Goal: Information Seeking & Learning: Learn about a topic

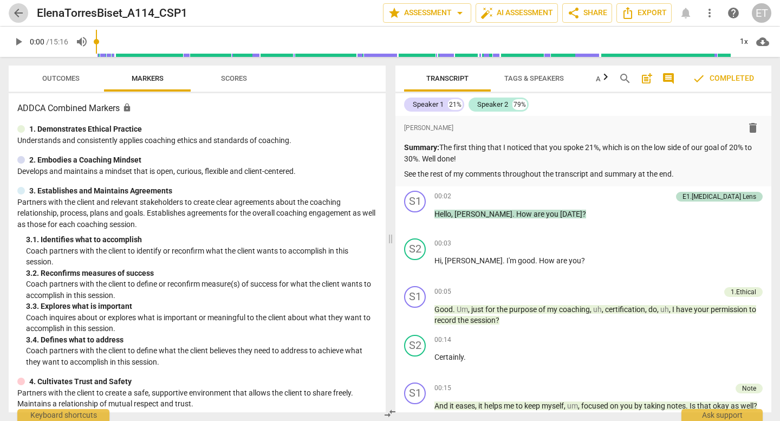
click at [21, 12] on span "arrow_back" at bounding box center [18, 13] width 13 height 13
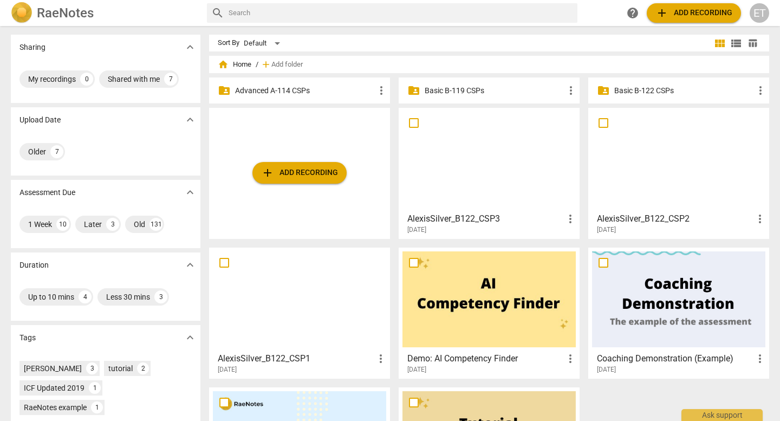
click at [268, 88] on p "Advanced A-114 CSPs" at bounding box center [305, 90] width 140 height 11
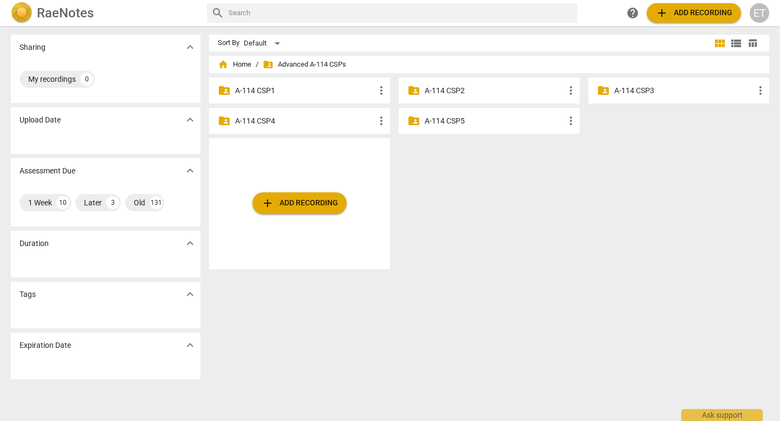
click at [447, 94] on p "A-114 CSP2" at bounding box center [495, 90] width 140 height 11
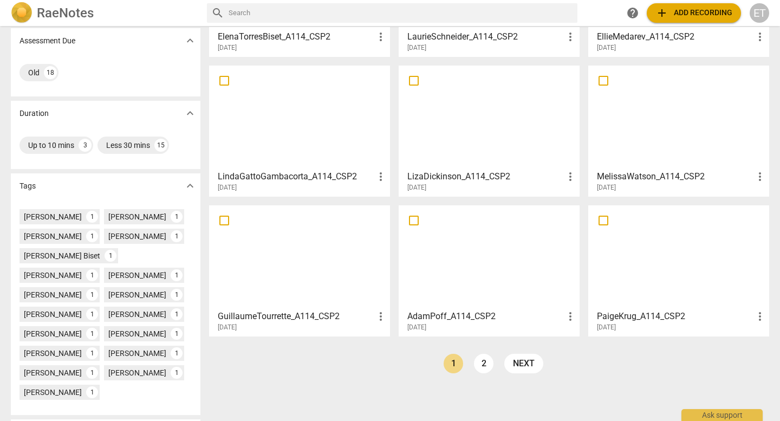
scroll to position [156, 0]
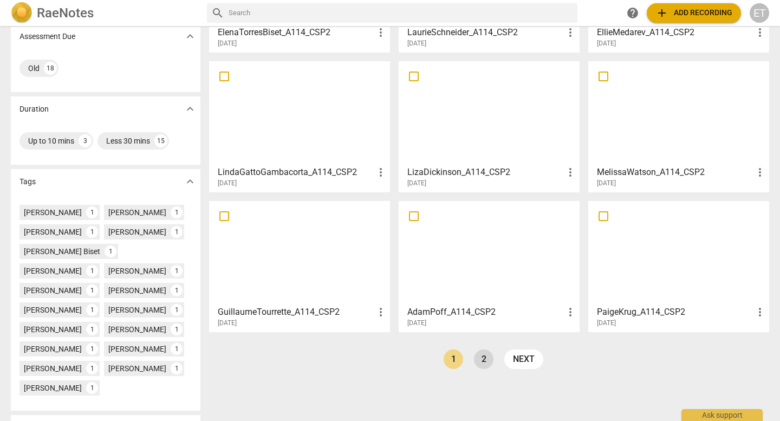
click at [486, 360] on link "2" at bounding box center [484, 359] width 20 height 20
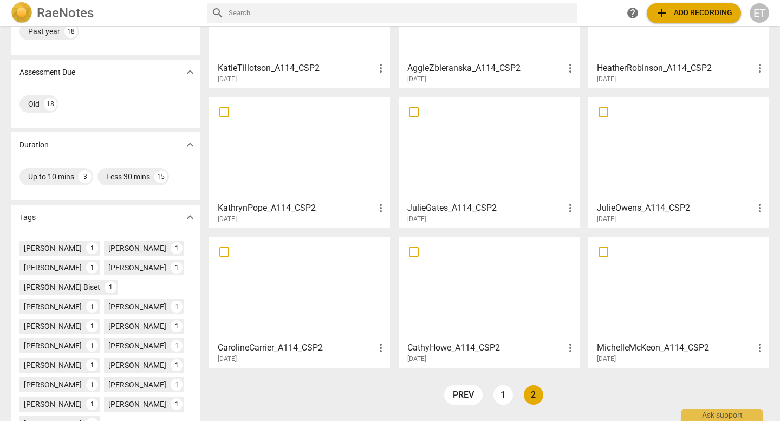
scroll to position [129, 0]
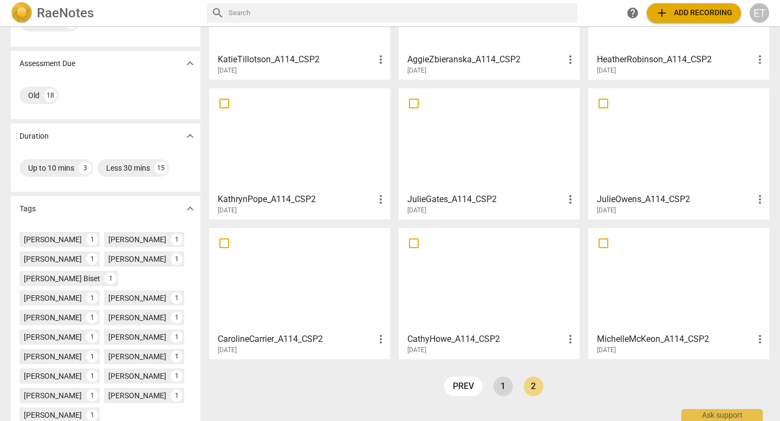
click at [505, 382] on link "1" at bounding box center [503, 386] width 20 height 20
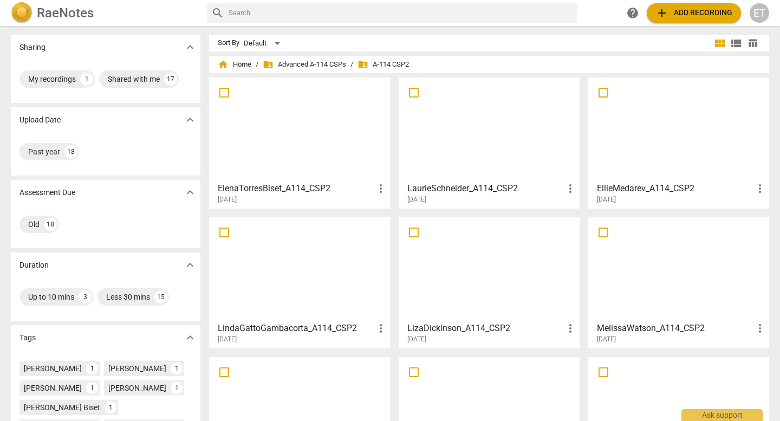
click at [313, 188] on h3 "ElenaTorresBiset_A114_CSP2" at bounding box center [296, 188] width 157 height 13
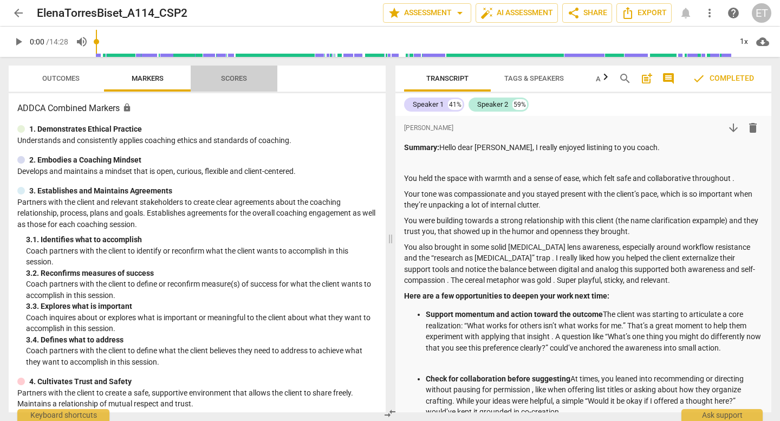
click at [234, 75] on span "Scores" at bounding box center [234, 78] width 26 height 8
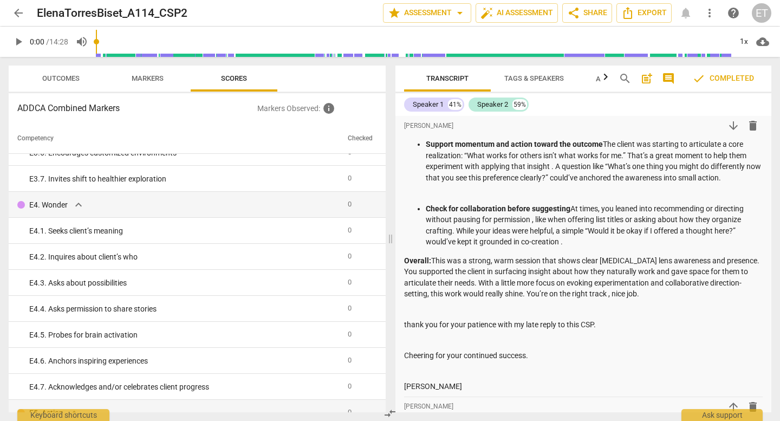
scroll to position [2165, 0]
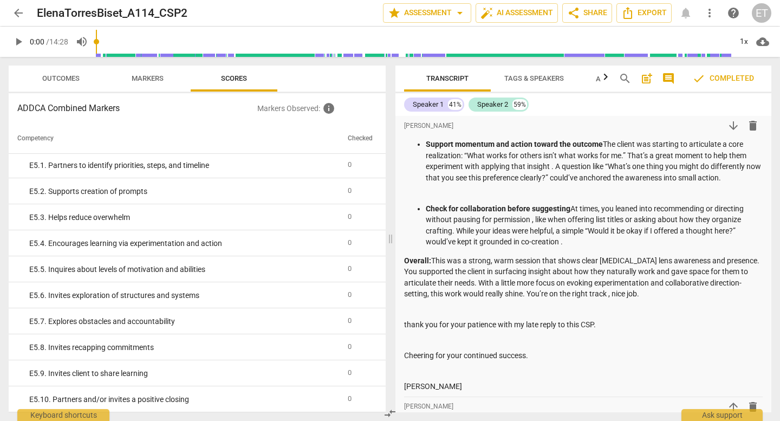
click at [53, 80] on span "Outcomes" at bounding box center [60, 78] width 37 height 8
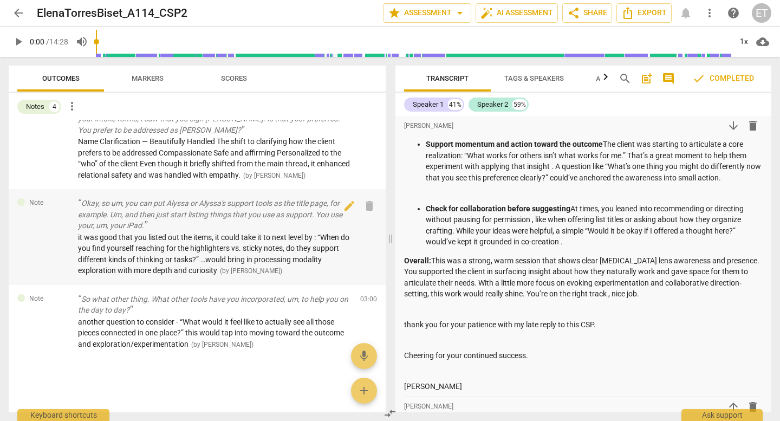
scroll to position [0, 0]
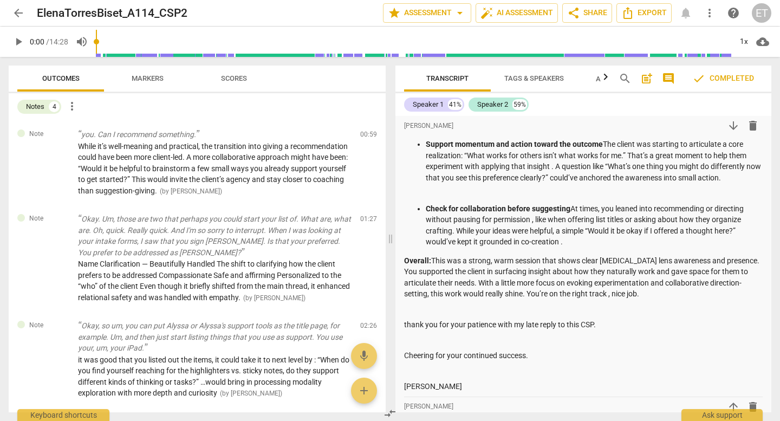
click at [15, 16] on span "arrow_back" at bounding box center [18, 13] width 13 height 13
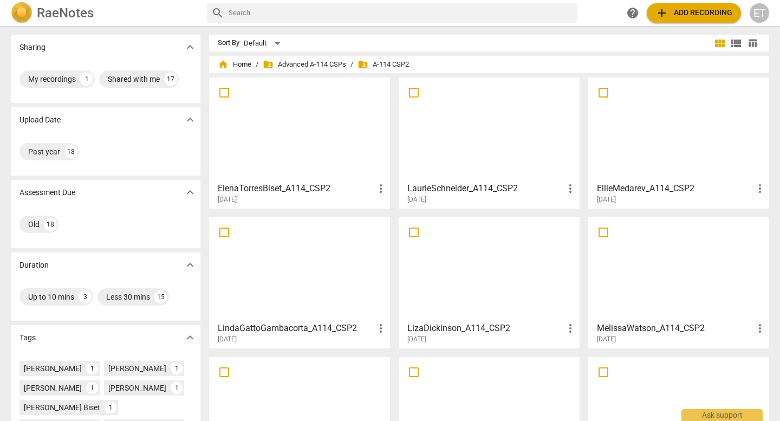
click at [527, 275] on div at bounding box center [488, 269] width 173 height 96
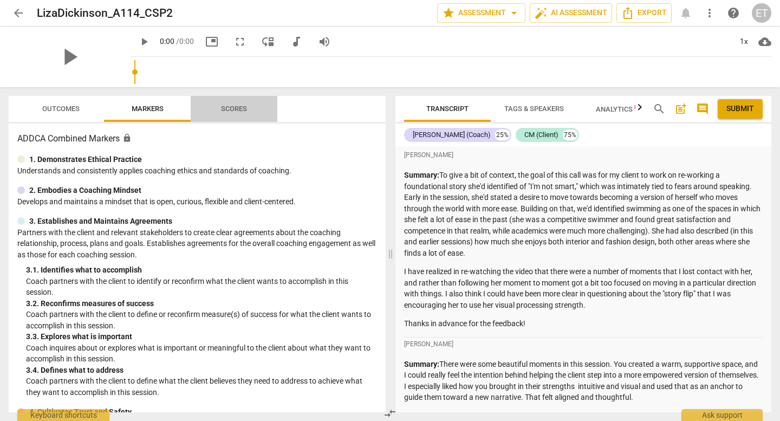
click at [233, 111] on span "Scores" at bounding box center [234, 109] width 26 height 8
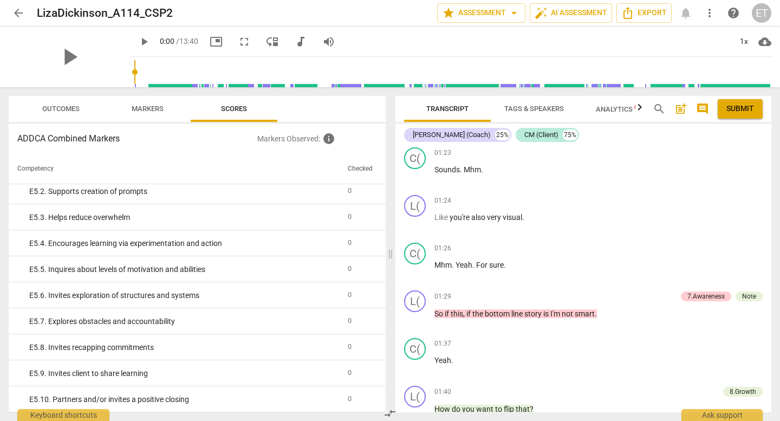
scroll to position [581, 0]
click at [12, 9] on span "arrow_back" at bounding box center [18, 13] width 13 height 13
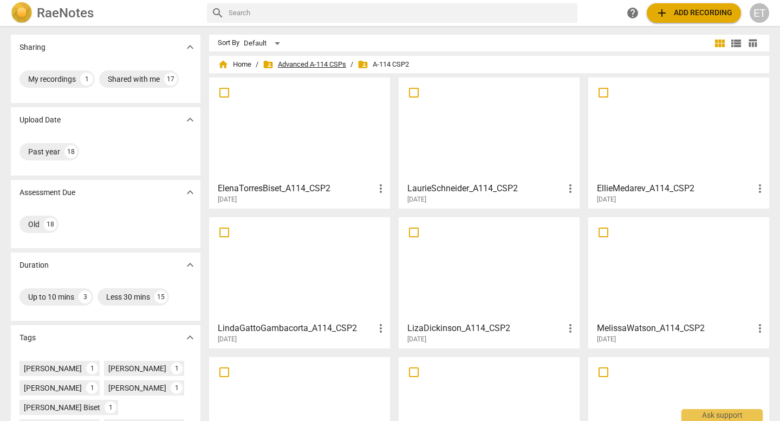
click at [332, 63] on span "folder_shared Advanced A-114 CSPs" at bounding box center [304, 64] width 83 height 11
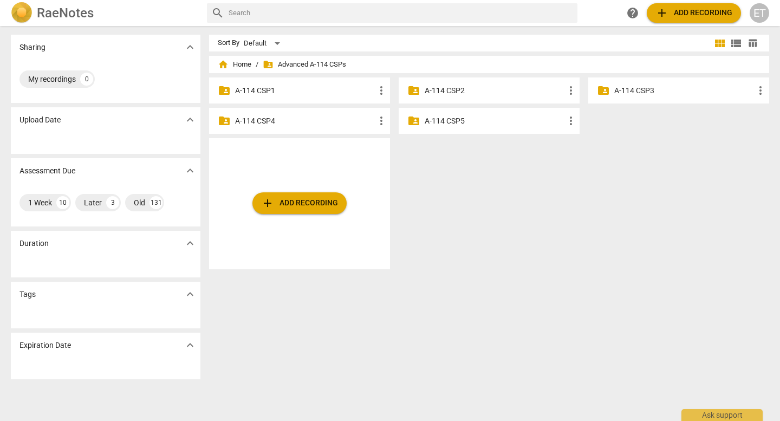
click at [656, 86] on p "A-114 CSP3" at bounding box center [684, 90] width 140 height 11
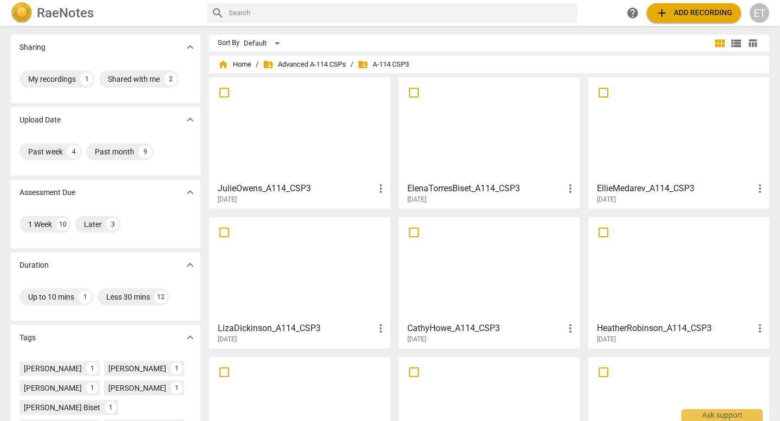
click at [461, 173] on div at bounding box center [488, 129] width 173 height 96
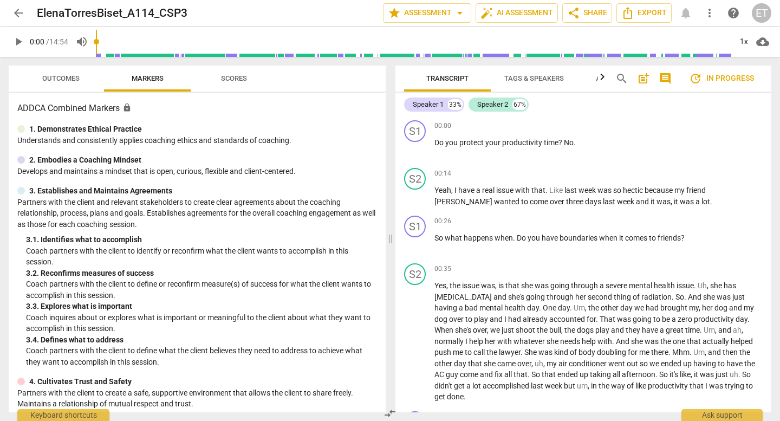
click at [245, 81] on span "Scores" at bounding box center [234, 78] width 26 height 8
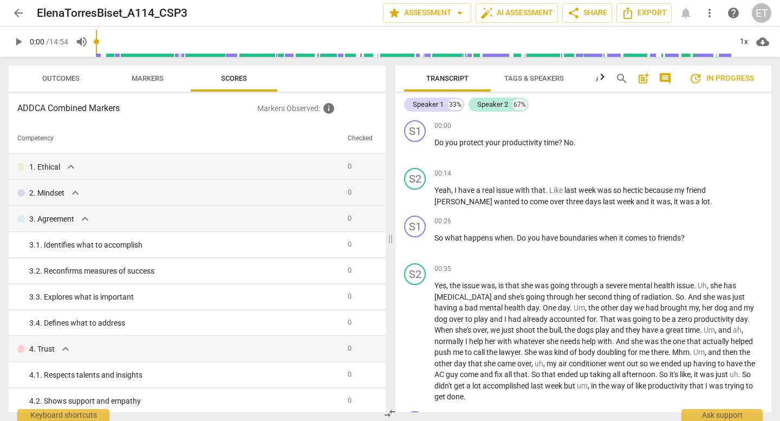
click at [77, 81] on span "Outcomes" at bounding box center [60, 78] width 37 height 8
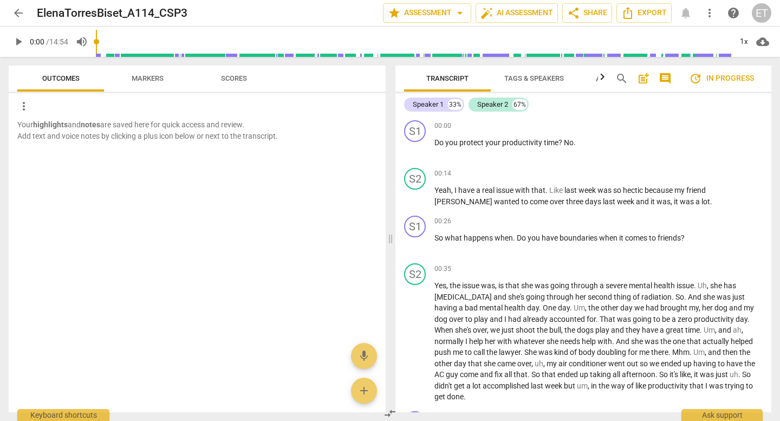
click at [21, 16] on span "arrow_back" at bounding box center [18, 13] width 13 height 13
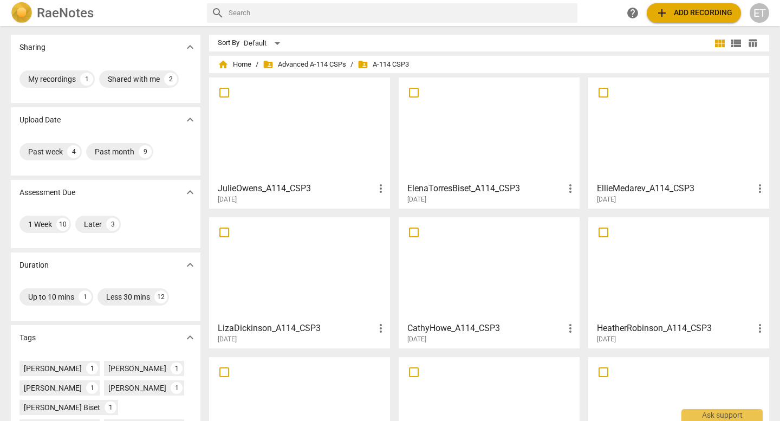
scroll to position [164, 0]
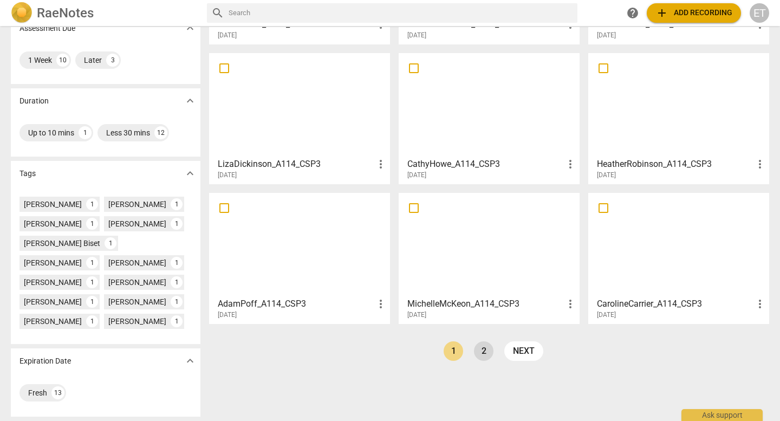
click at [485, 351] on link "2" at bounding box center [484, 351] width 20 height 20
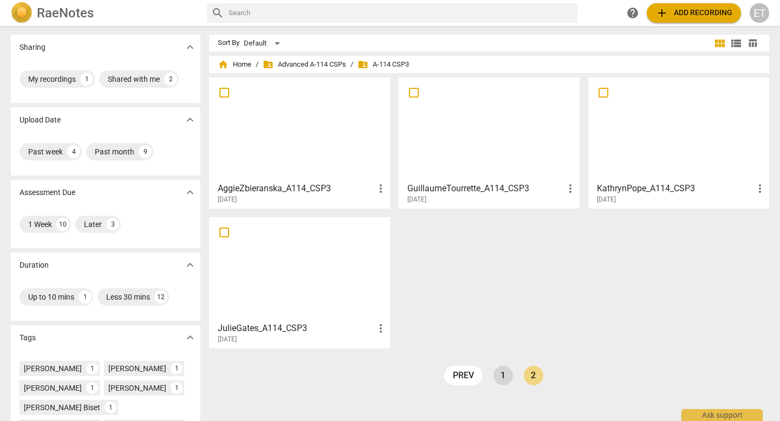
click at [502, 378] on link "1" at bounding box center [503, 376] width 20 height 20
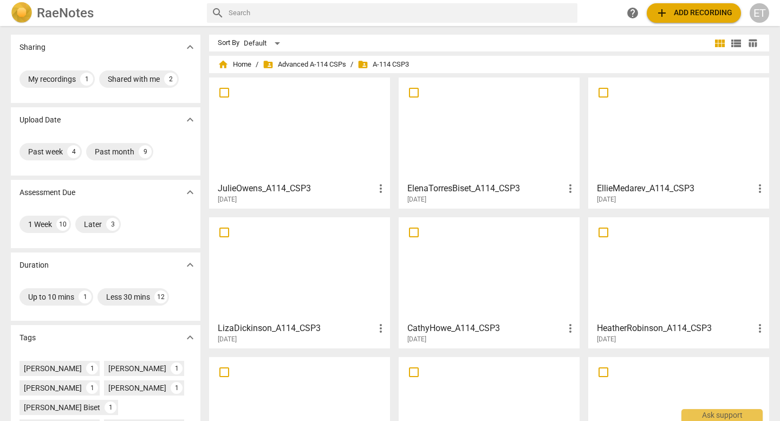
click at [277, 185] on h3 "JulieOwens_A114_CSP3" at bounding box center [296, 188] width 157 height 13
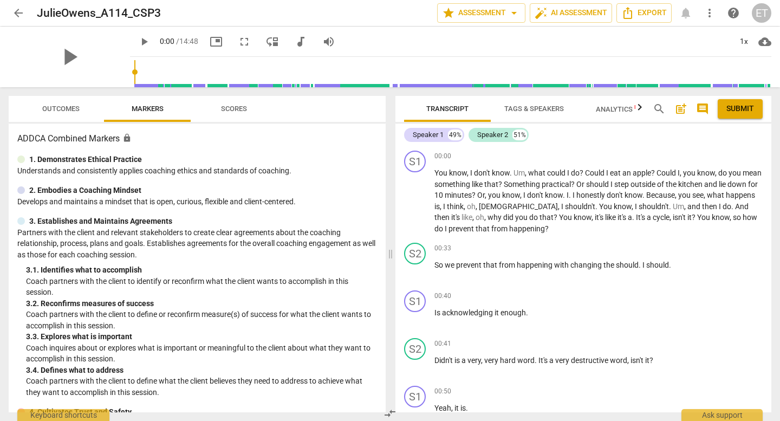
click at [15, 14] on span "arrow_back" at bounding box center [18, 13] width 13 height 13
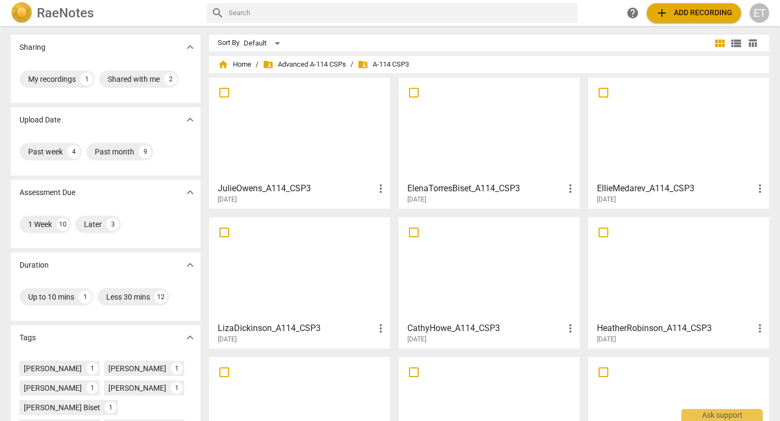
click at [287, 56] on div "home Home / folder_shared Advanced A-114 CSPs / folder_shared A-114 CSP3" at bounding box center [489, 64] width 543 height 17
click at [288, 59] on span "folder_shared Advanced A-114 CSPs" at bounding box center [304, 64] width 83 height 11
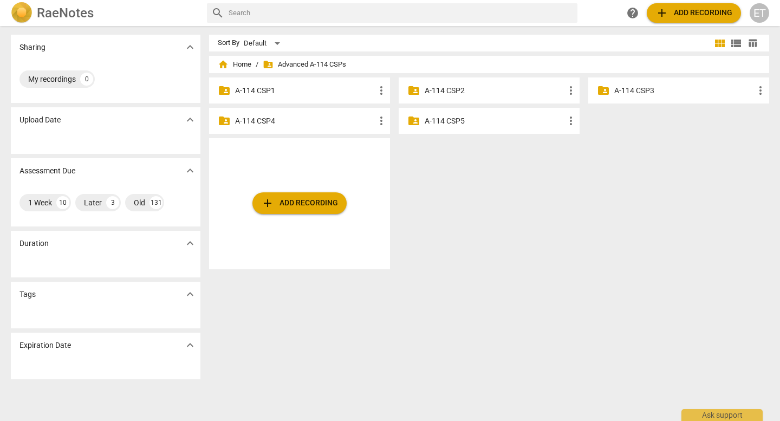
click at [243, 93] on p "A-114 CSP1" at bounding box center [305, 90] width 140 height 11
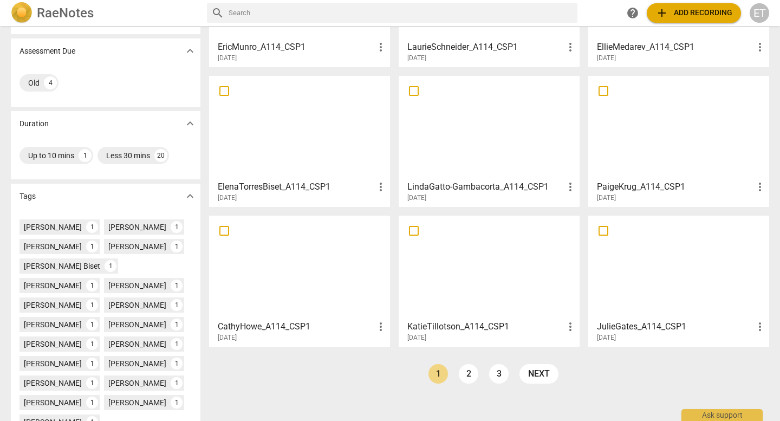
scroll to position [223, 0]
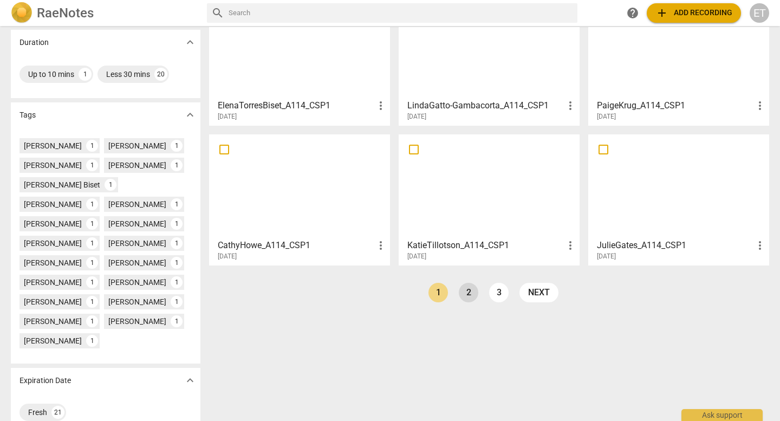
click at [466, 295] on link "2" at bounding box center [469, 293] width 20 height 20
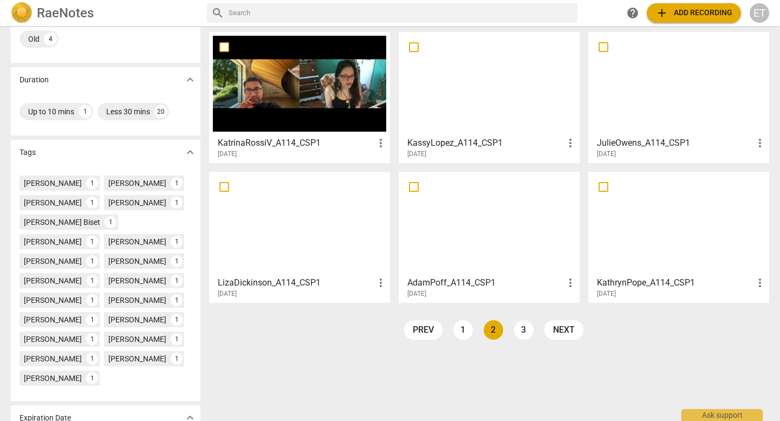
scroll to position [193, 0]
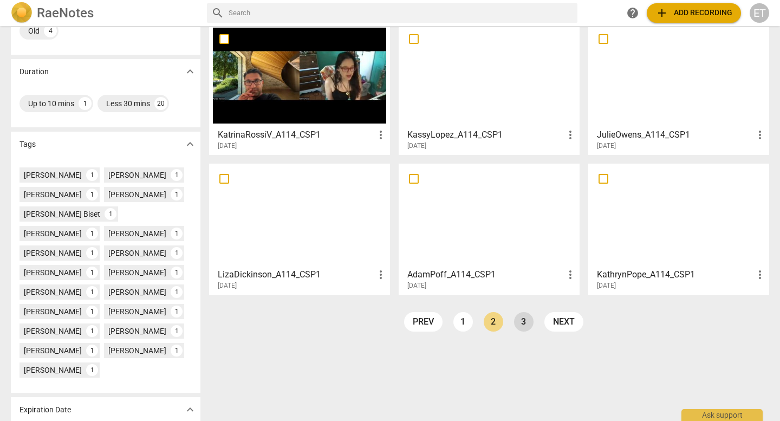
click at [524, 324] on link "3" at bounding box center [524, 322] width 20 height 20
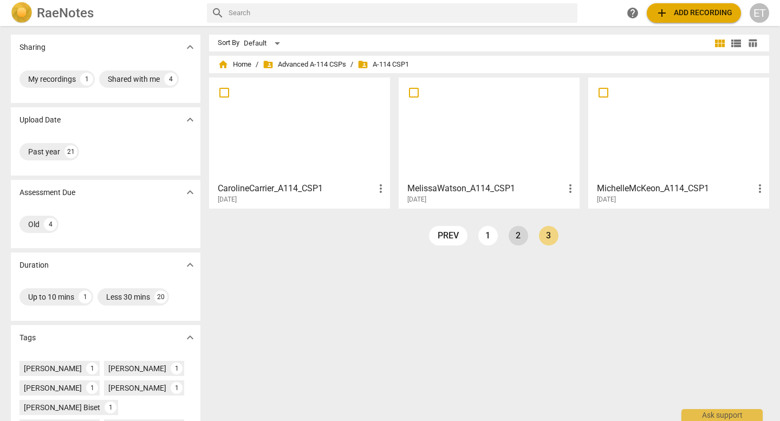
click at [513, 235] on link "2" at bounding box center [519, 236] width 20 height 20
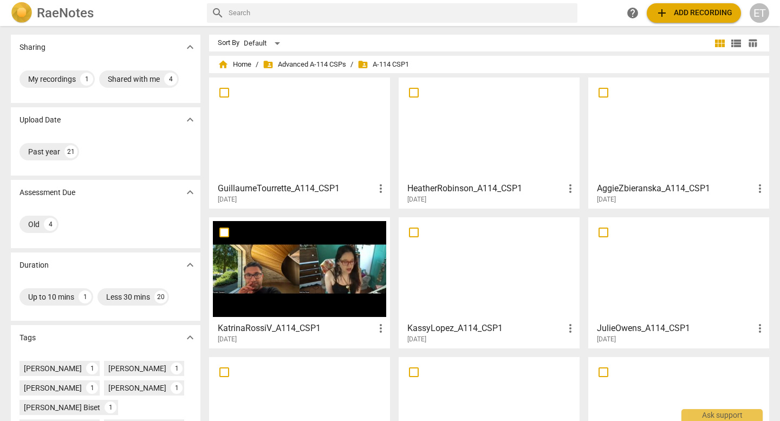
click at [284, 329] on h3 "KatrinaRossiV_A114_CSP1" at bounding box center [296, 328] width 157 height 13
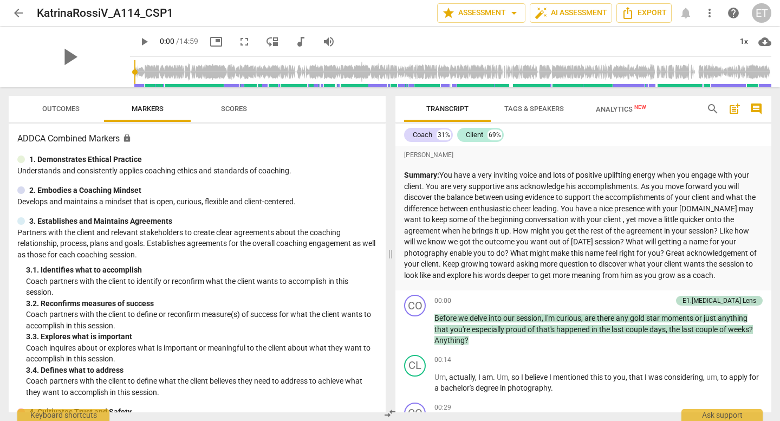
click at [66, 107] on span "Outcomes" at bounding box center [60, 109] width 37 height 8
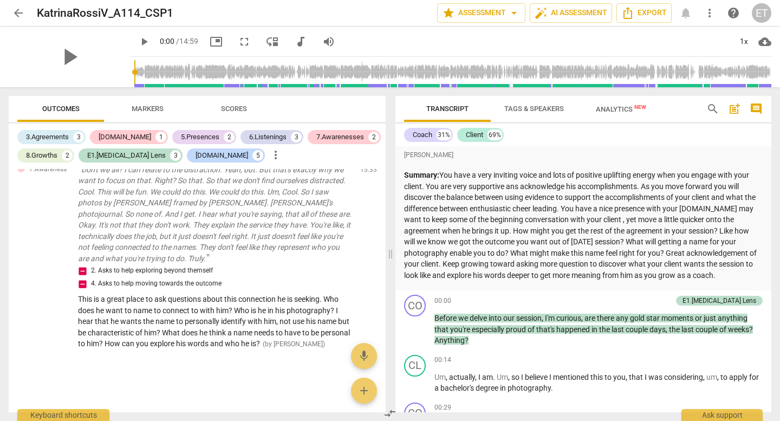
scroll to position [1729, 0]
click at [540, 109] on span "Tags & Speakers" at bounding box center [534, 109] width 60 height 8
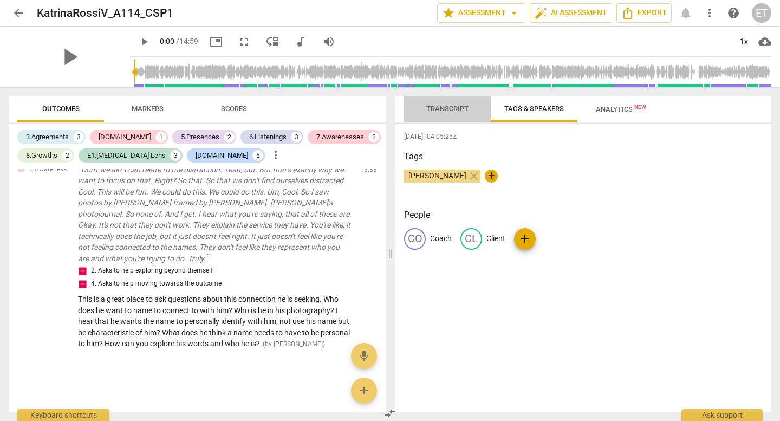
click at [462, 107] on span "Transcript" at bounding box center [447, 109] width 42 height 8
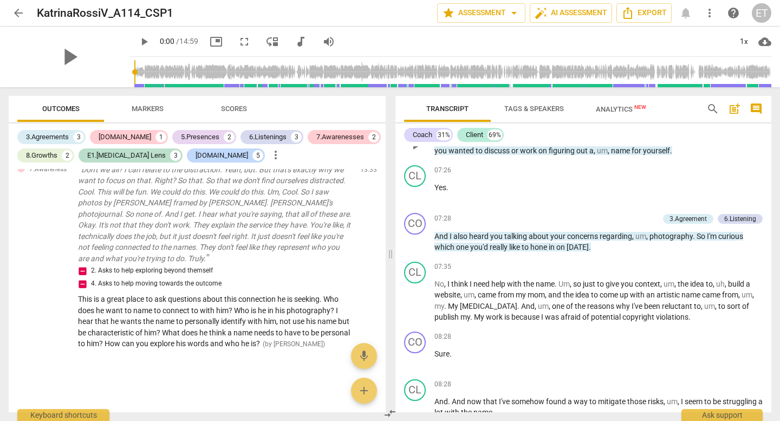
scroll to position [2076, 0]
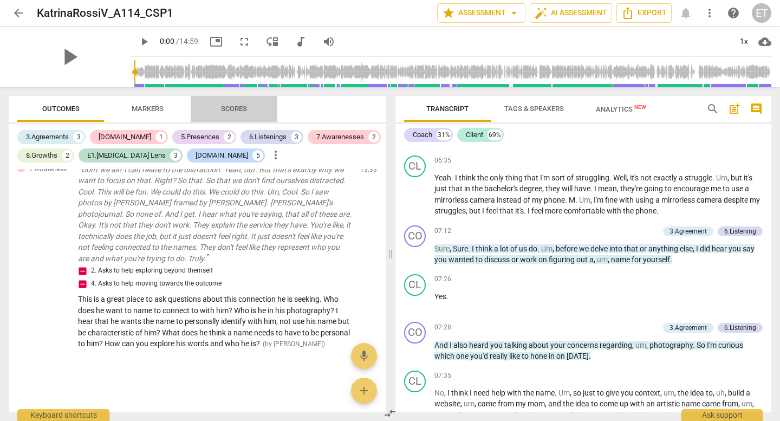
click at [246, 113] on span "Scores" at bounding box center [234, 109] width 52 height 15
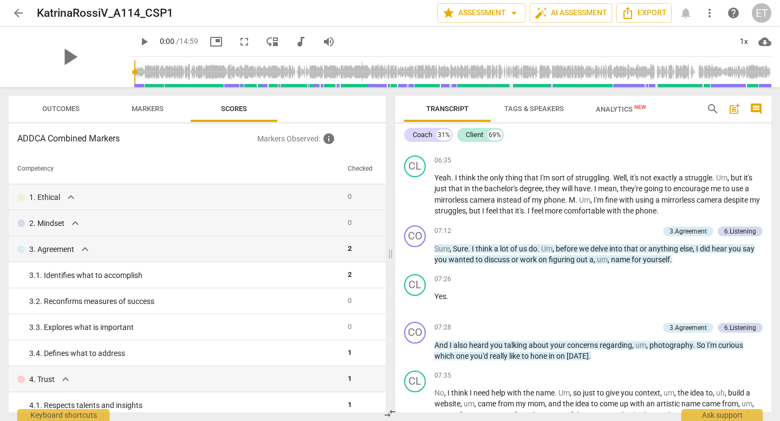
click at [161, 112] on span "Markers" at bounding box center [148, 109] width 32 height 8
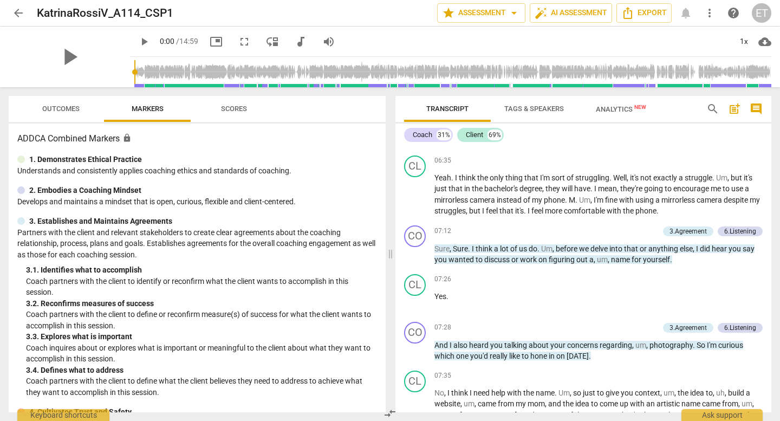
click at [82, 111] on span "Outcomes" at bounding box center [60, 109] width 63 height 15
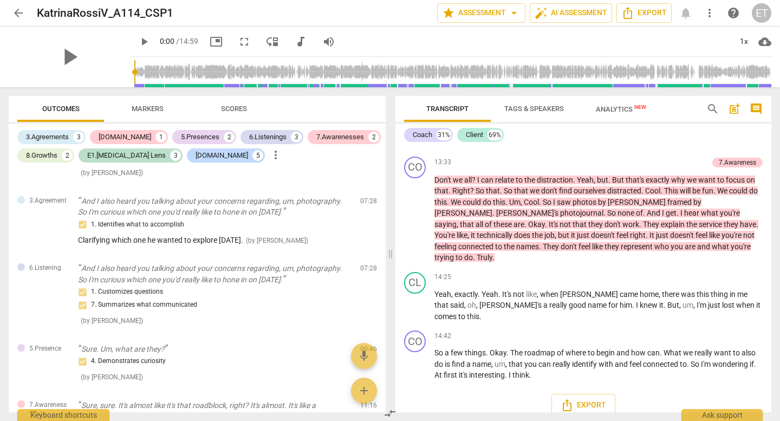
scroll to position [3304, 0]
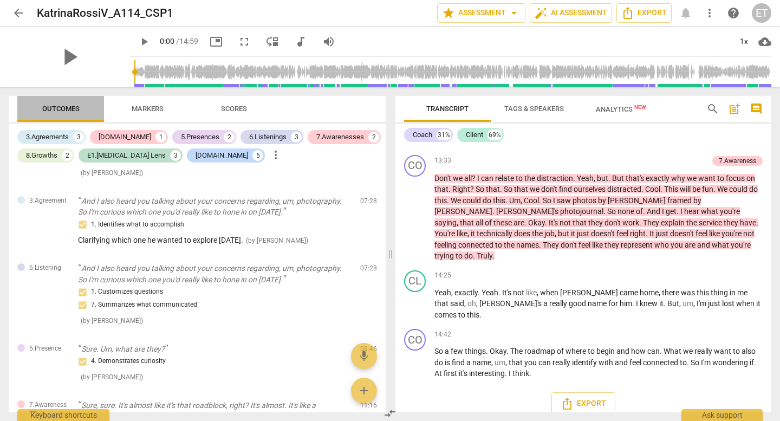
click at [44, 110] on span "Outcomes" at bounding box center [60, 109] width 37 height 8
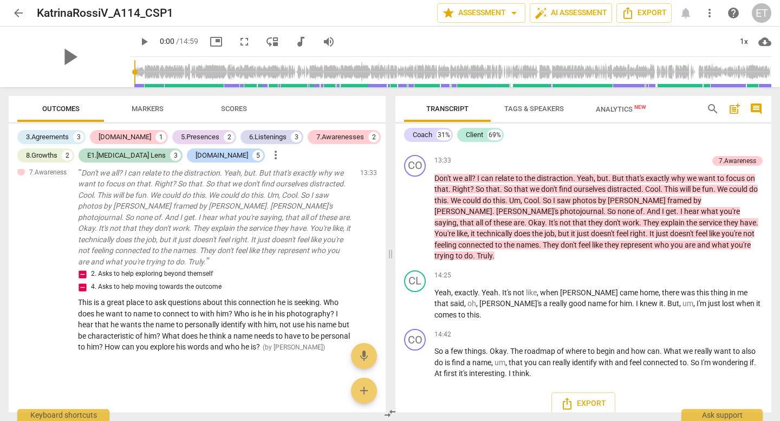
scroll to position [1729, 0]
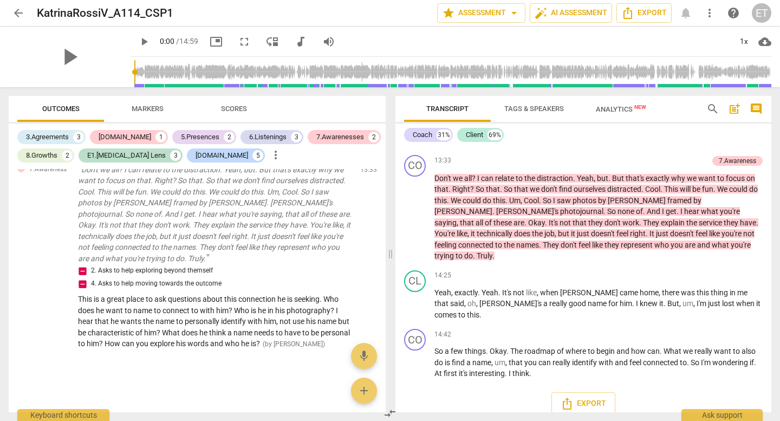
click at [9, 0] on div "arrow_back KatrinaRossiV_A114_CSP1 edit star Assessment arrow_drop_down auto_fi…" at bounding box center [390, 13] width 763 height 26
click at [23, 15] on span "arrow_back" at bounding box center [18, 13] width 13 height 13
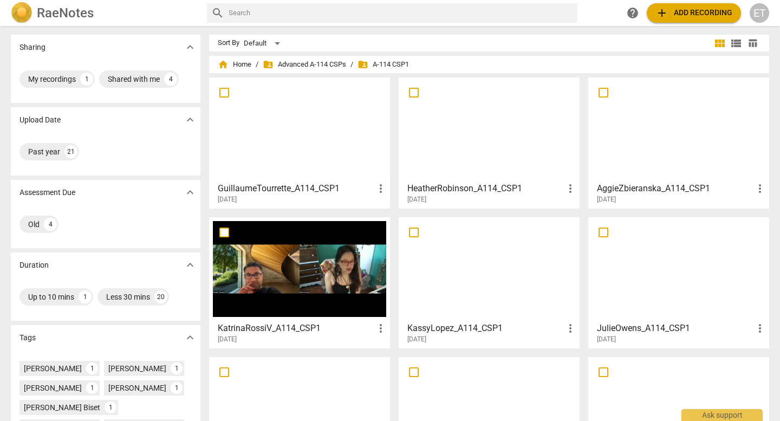
scroll to position [223, 0]
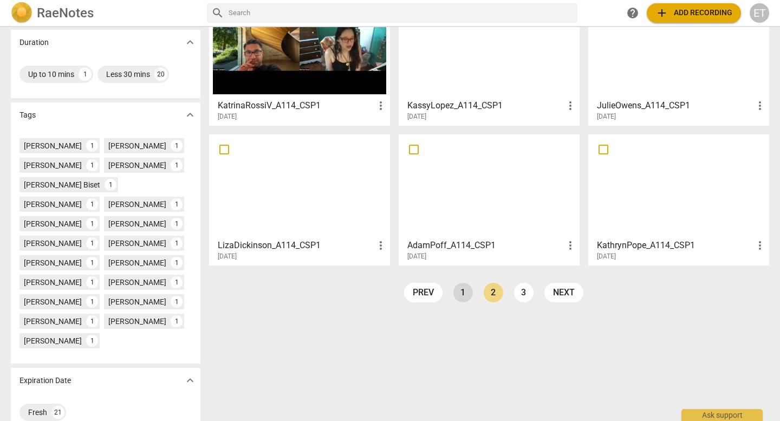
click at [458, 290] on link "1" at bounding box center [463, 293] width 20 height 20
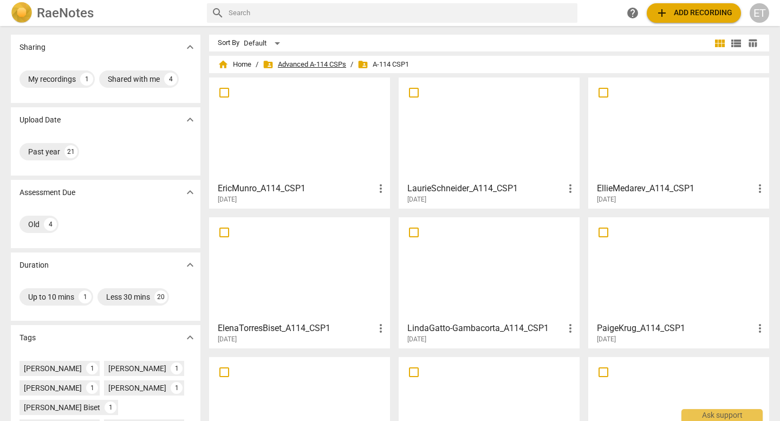
click at [317, 60] on span "folder_shared Advanced A-114 CSPs" at bounding box center [304, 64] width 83 height 11
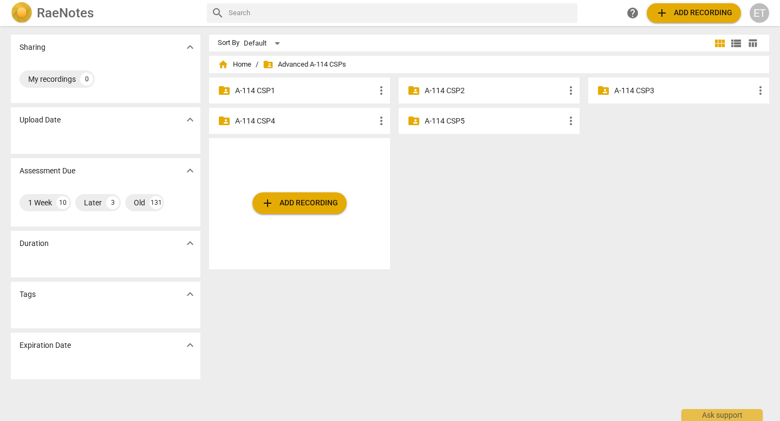
click at [446, 89] on p "A-114 CSP2" at bounding box center [495, 90] width 140 height 11
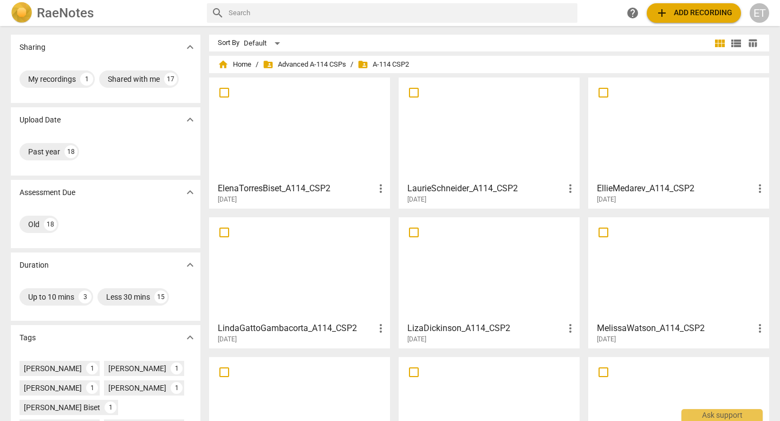
click at [321, 70] on div "home Home / folder_shared Advanced A-114 CSPs / folder_shared A-114 CSP2" at bounding box center [489, 64] width 543 height 17
click at [323, 65] on span "folder_shared Advanced A-114 CSPs" at bounding box center [304, 64] width 83 height 11
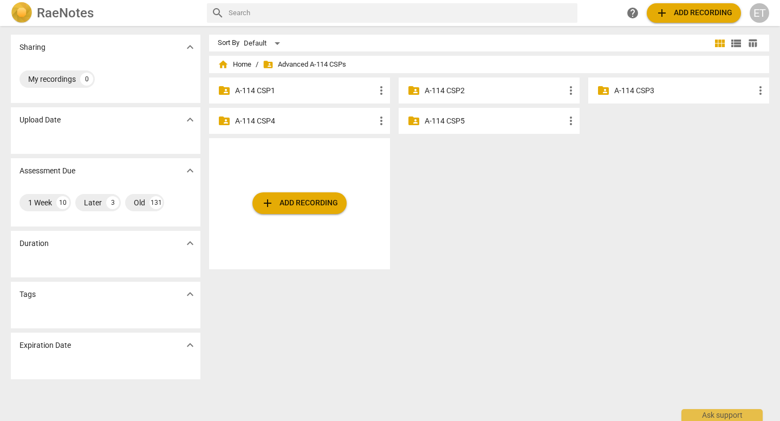
click at [621, 87] on p "A-114 CSP3" at bounding box center [684, 90] width 140 height 11
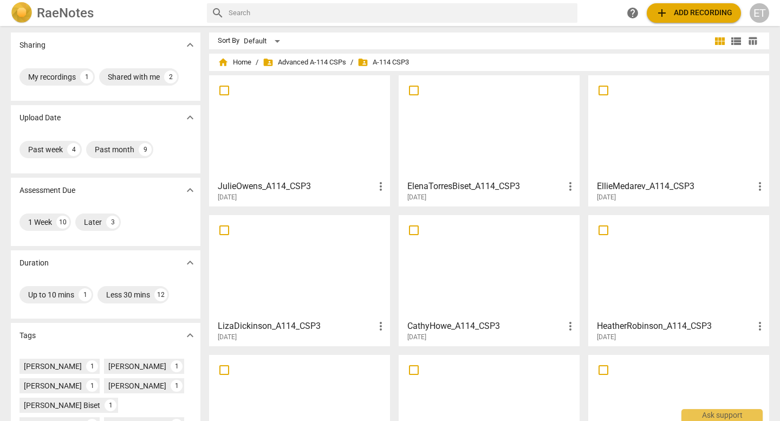
scroll to position [164, 0]
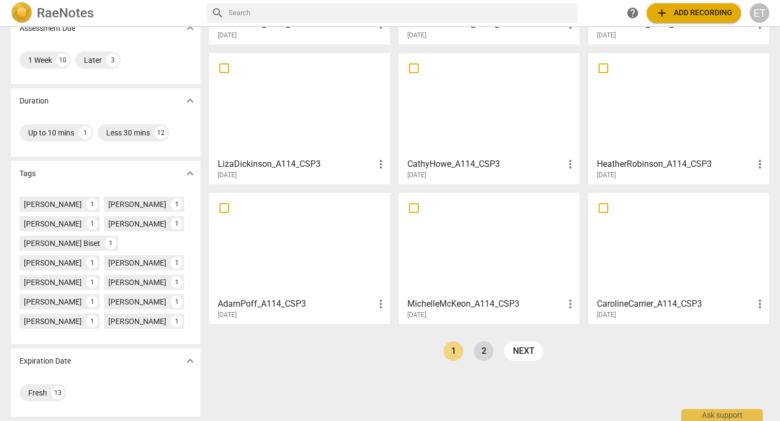
click at [483, 350] on link "2" at bounding box center [484, 351] width 20 height 20
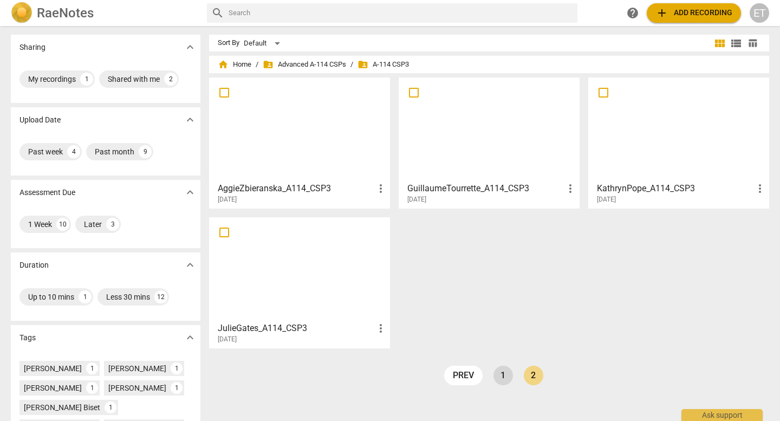
click at [497, 369] on link "1" at bounding box center [503, 376] width 20 height 20
